Goal: Task Accomplishment & Management: Use online tool/utility

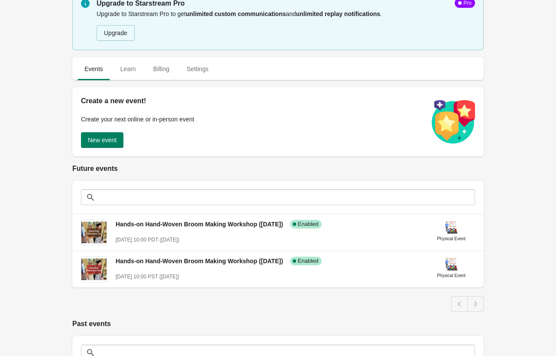
scroll to position [19, 0]
click at [100, 145] on button "New event" at bounding box center [102, 140] width 42 height 16
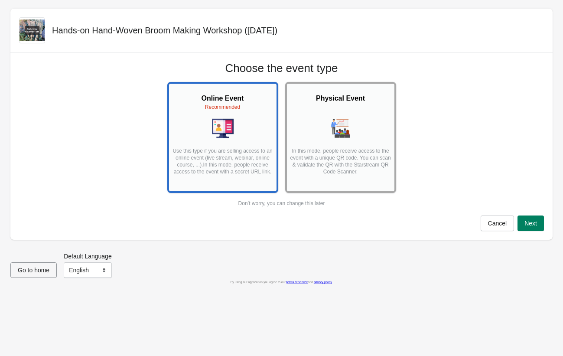
click at [334, 142] on div "Physical Event In this mode, people receive access to the event with a unique Q…" at bounding box center [340, 134] width 102 height 96
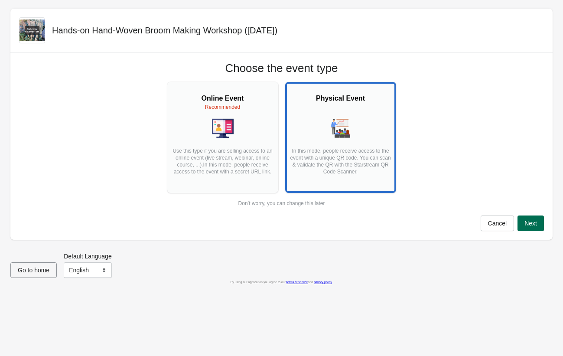
click at [530, 222] on span "Next" at bounding box center [530, 223] width 13 height 7
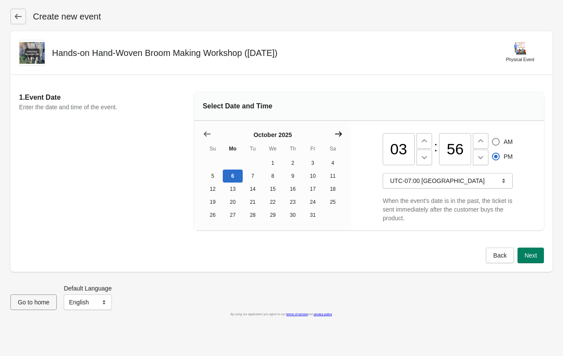
click at [338, 135] on icon "Show next month, November 2025" at bounding box center [338, 134] width 9 height 9
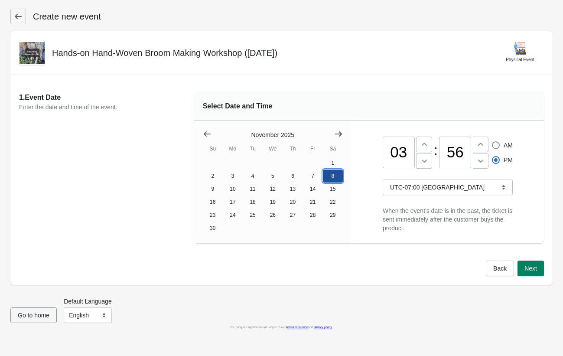
click at [332, 176] on button "8" at bounding box center [333, 175] width 20 height 13
click at [497, 143] on span at bounding box center [496, 145] width 8 height 8
click at [492, 142] on input "AM" at bounding box center [492, 141] width 0 height 0
radio input "true"
radio input "false"
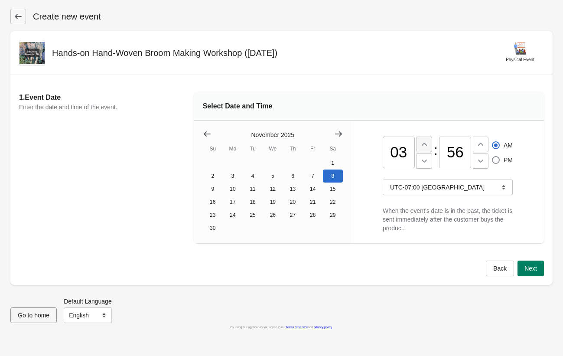
click at [422, 146] on icon at bounding box center [424, 144] width 9 height 9
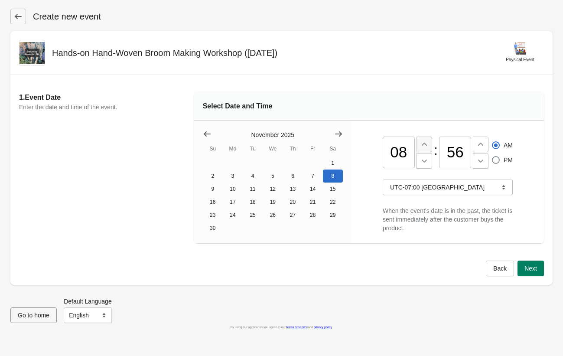
click at [422, 146] on icon at bounding box center [424, 144] width 9 height 9
type input "10"
click at [451, 150] on input "56" at bounding box center [455, 153] width 32 height 32
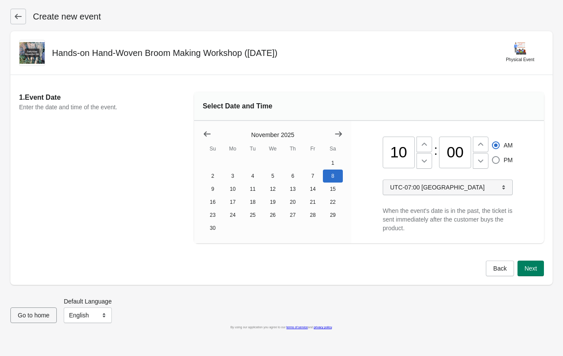
type input "00"
click at [493, 187] on span "UTC-07:00 [GEOGRAPHIC_DATA]" at bounding box center [447, 187] width 115 height 9
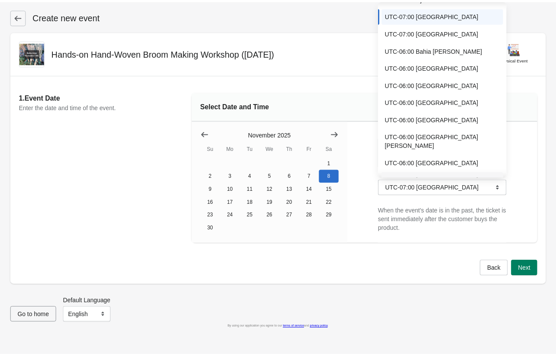
scroll to position [483, 0]
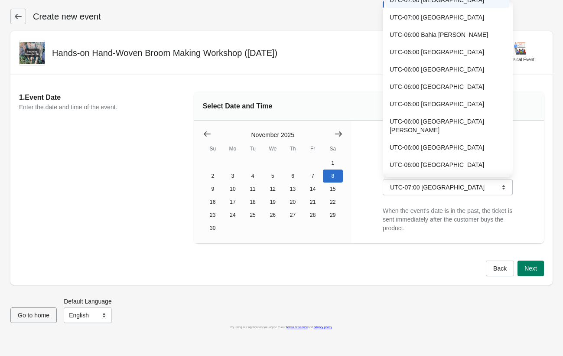
click at [454, 174] on button "UTC-06:00 [GEOGRAPHIC_DATA]" at bounding box center [447, 182] width 123 height 16
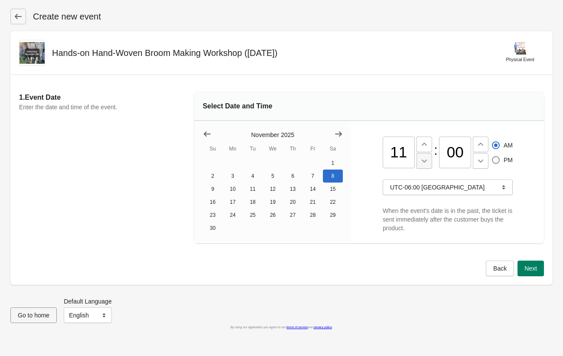
click at [422, 160] on icon at bounding box center [424, 160] width 5 height 3
type input "10"
click at [532, 270] on span "Next" at bounding box center [530, 268] width 13 height 7
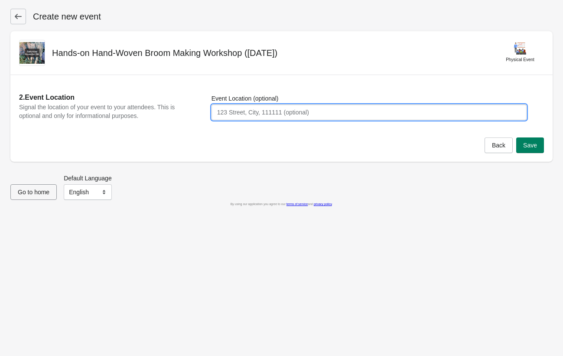
click at [368, 111] on input "Event Location (optional)" at bounding box center [368, 112] width 315 height 16
paste input "[GEOGRAPHIC_DATA][STREET_ADDRESS][PERSON_NAME] S., [GEOGRAPHIC_DATA], [GEOGRAPH…"
type input "[GEOGRAPHIC_DATA][STREET_ADDRESS][PERSON_NAME] S., [GEOGRAPHIC_DATA], [GEOGRAPH…"
click at [357, 150] on div "Back Save" at bounding box center [281, 149] width 542 height 24
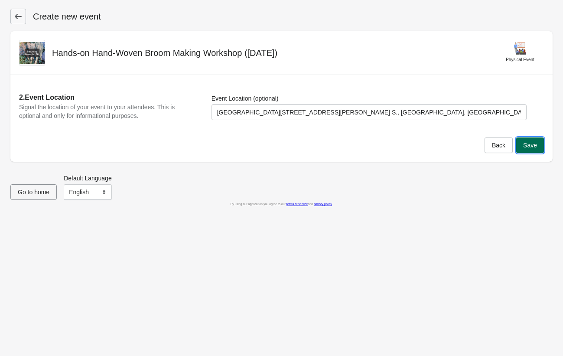
click at [537, 146] on button "Save" at bounding box center [530, 145] width 28 height 16
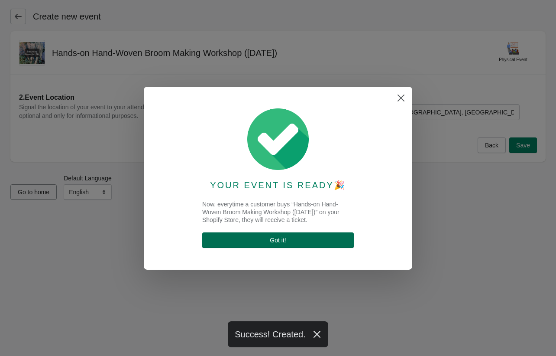
click at [288, 239] on span "Got it !" at bounding box center [278, 240] width 138 height 7
select select "physical"
select select "US"
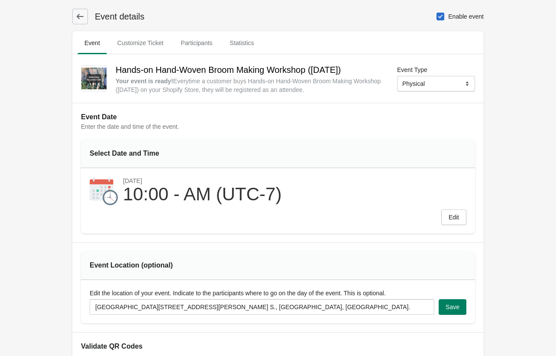
click at [156, 152] on div "Select Date and Time" at bounding box center [146, 153] width 113 height 10
click at [253, 193] on div "10:00 - AM (UTC-7)" at bounding box center [202, 194] width 159 height 19
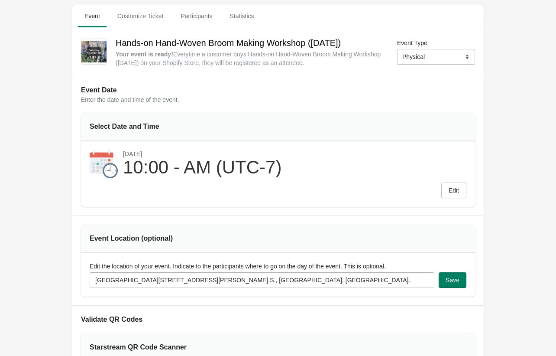
scroll to position [26, 0]
click at [104, 94] on h2 "Event Date" at bounding box center [278, 90] width 394 height 10
click at [144, 128] on div "Select Date and Time" at bounding box center [146, 127] width 113 height 10
click at [140, 16] on span "Customize Ticket" at bounding box center [141, 17] width 60 height 16
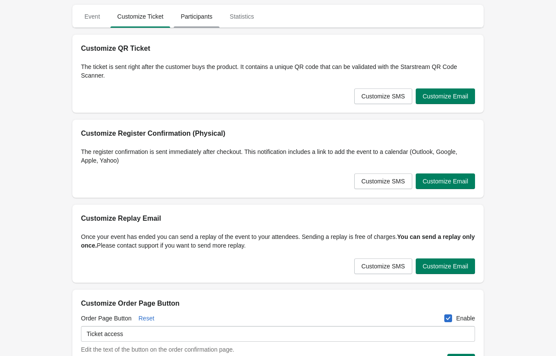
click at [190, 17] on span "Participants" at bounding box center [197, 17] width 46 height 16
select select "US"
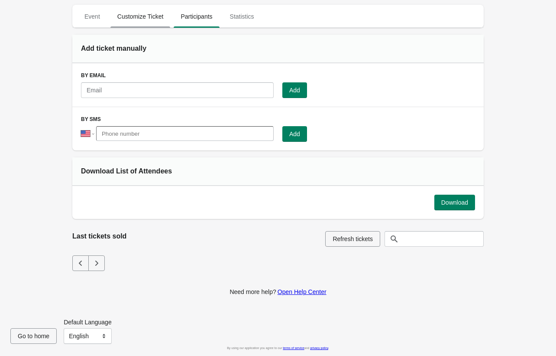
click at [155, 20] on span "Customize Ticket" at bounding box center [141, 17] width 60 height 16
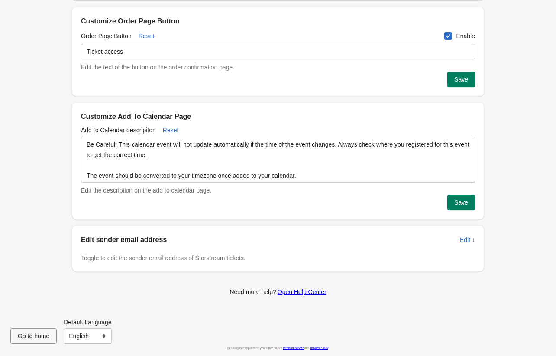
scroll to position [1, 0]
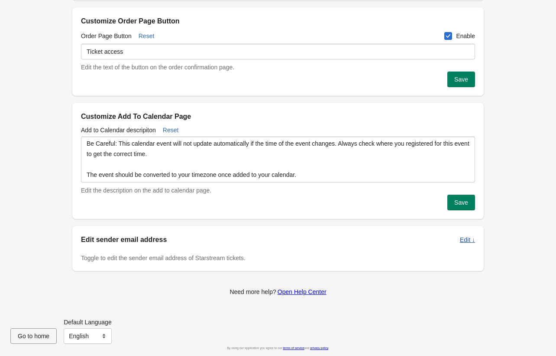
click at [466, 241] on span "Edit ↓" at bounding box center [467, 239] width 15 height 7
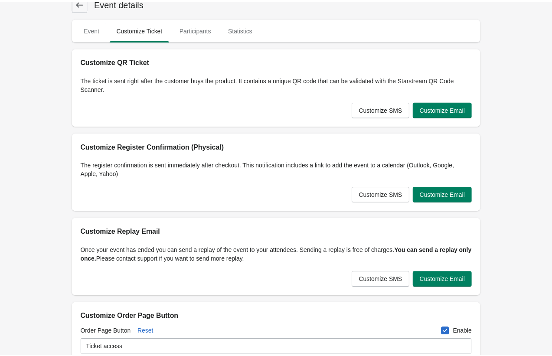
scroll to position [0, 0]
